Goal: Transaction & Acquisition: Purchase product/service

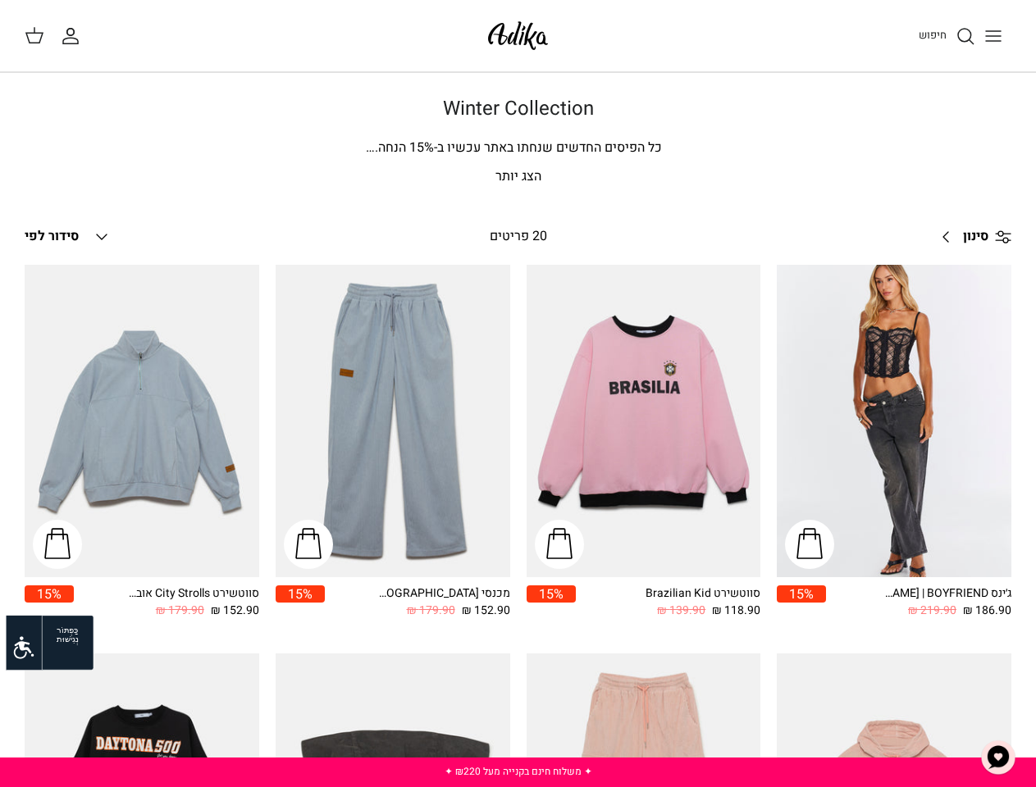
click at [24, 648] on icon at bounding box center [24, 648] width 20 height 23
click at [518, 442] on div "Left Right סווטשירט Brazilian Kid 118.90 ₪ 139.90 ₪ 15%" at bounding box center [635, 451] width 251 height 372
click at [518, 177] on p "הצג יותר" at bounding box center [518, 177] width 987 height 21
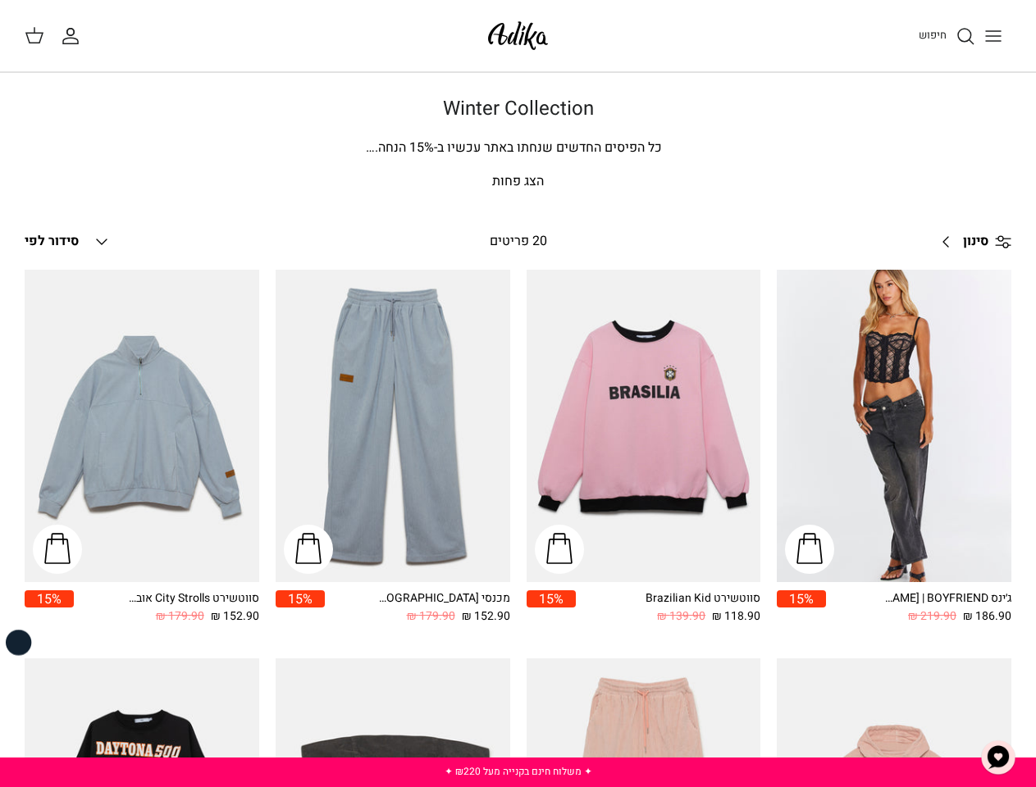
click at [970, 237] on span "סינון" at bounding box center [975, 241] width 25 height 21
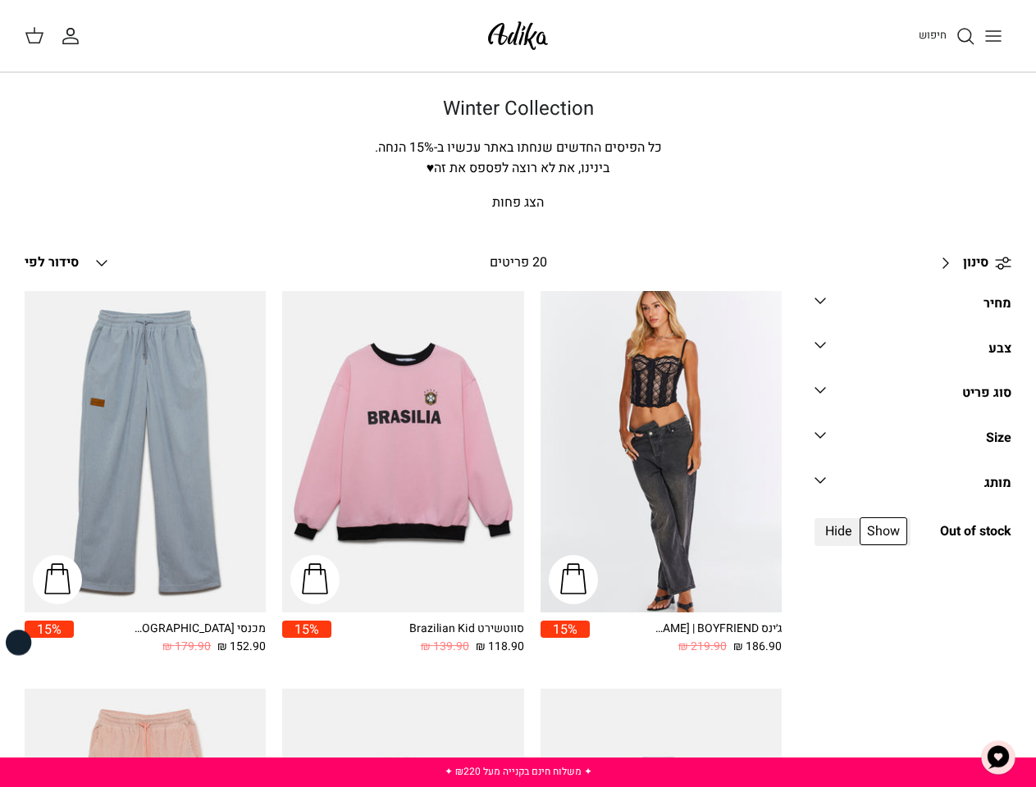
click at [998, 758] on img "צ'אט" at bounding box center [998, 757] width 49 height 49
